Goal: Find specific fact: Find specific fact

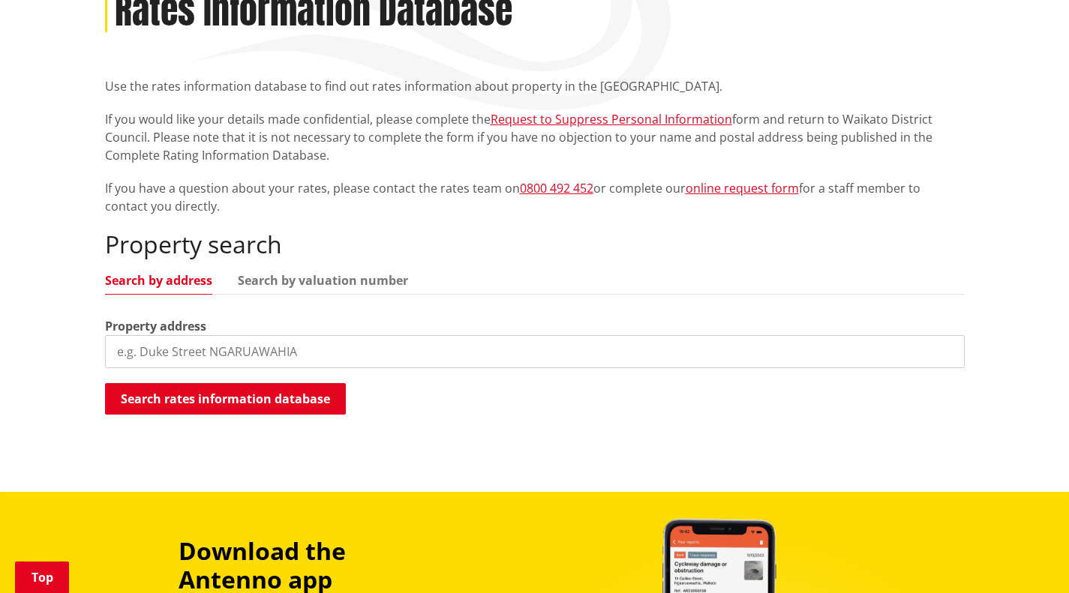
scroll to position [293, 0]
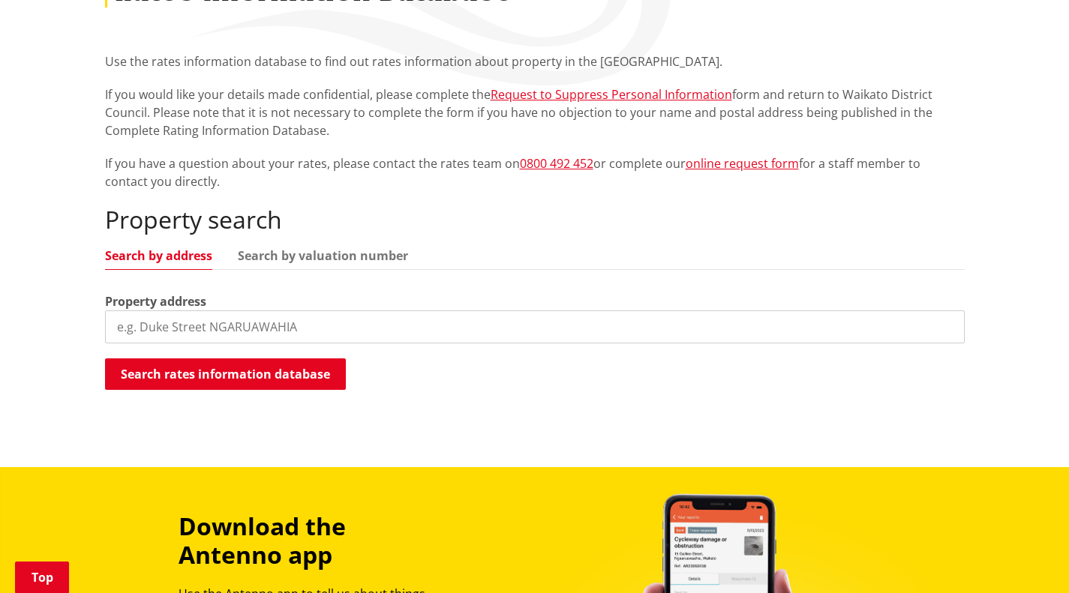
click at [351, 329] on input "search" at bounding box center [535, 327] width 860 height 33
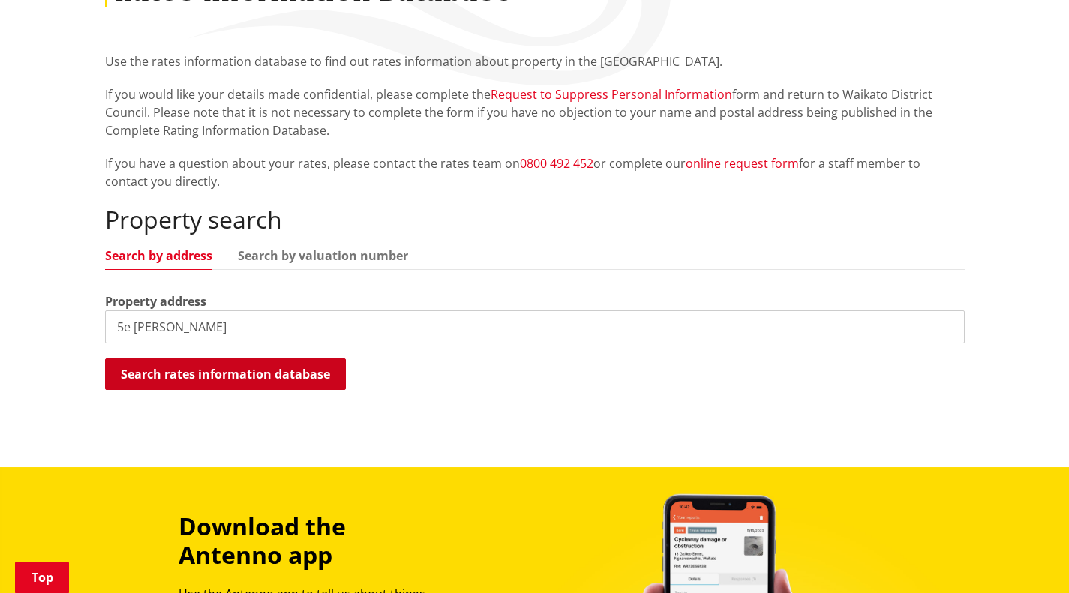
type input "5e woodcock"
click at [299, 386] on button "Search rates information database" at bounding box center [225, 375] width 241 height 32
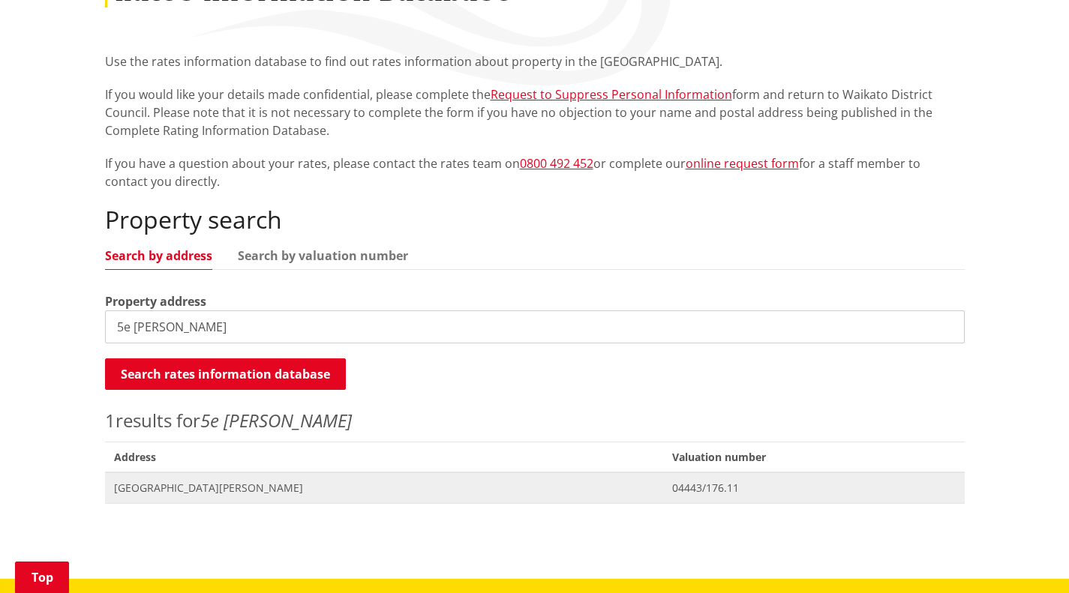
click at [225, 488] on span "5E Woodcock Road TAMAHERE" at bounding box center [384, 488] width 540 height 15
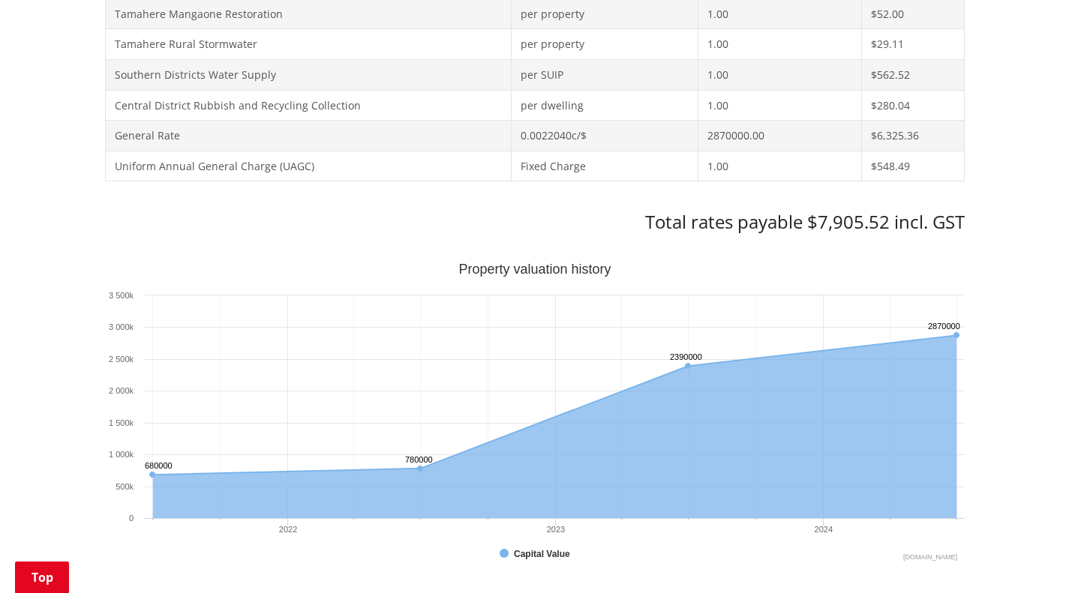
scroll to position [833, 0]
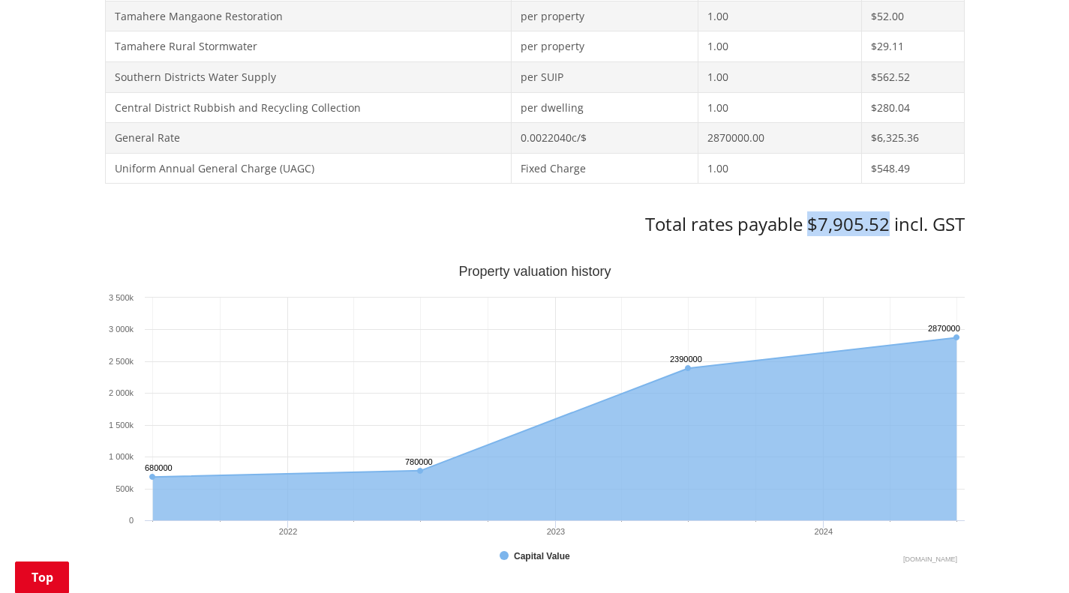
drag, startPoint x: 807, startPoint y: 227, endPoint x: 887, endPoint y: 223, distance: 80.4
click at [887, 223] on h3 "Total rates payable $7,905.52 incl. GST" at bounding box center [535, 225] width 860 height 22
copy h3 "$7,905.52"
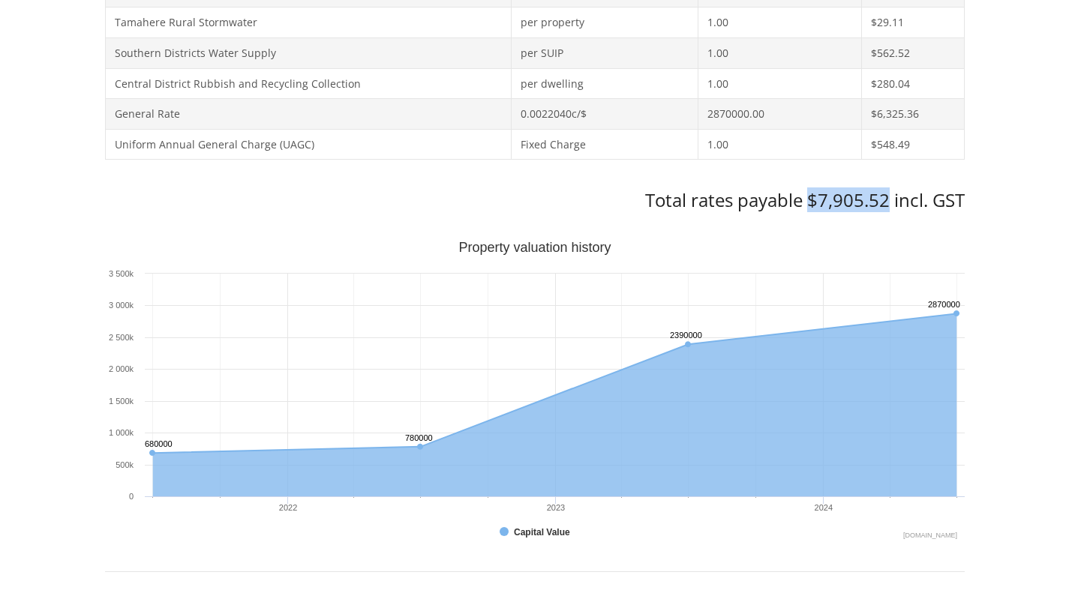
scroll to position [0, 0]
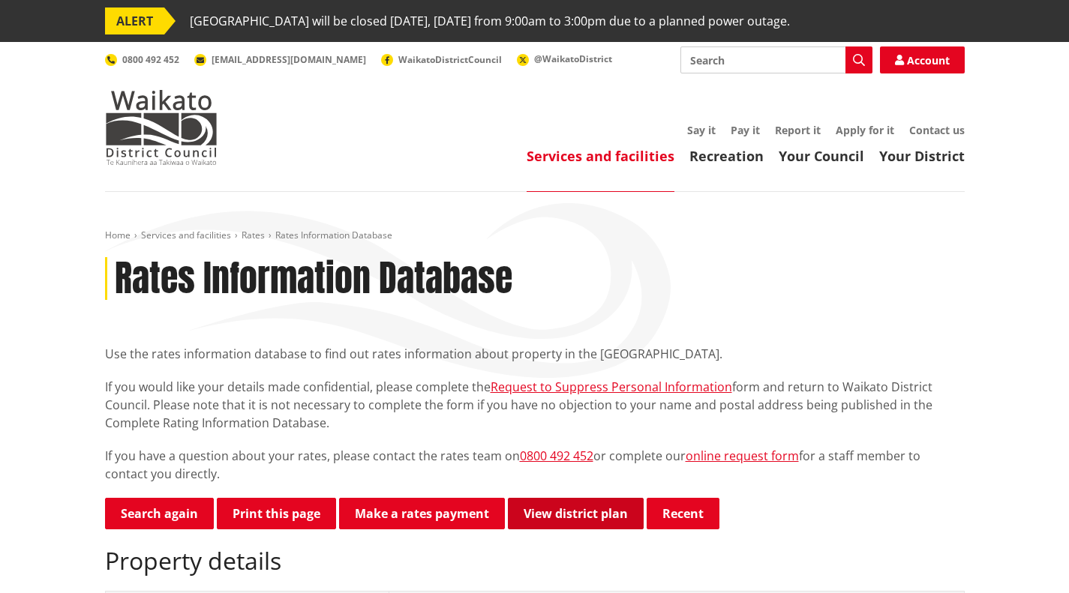
click at [549, 518] on link "View district plan" at bounding box center [576, 514] width 136 height 32
